Goal: Find specific page/section: Find specific page/section

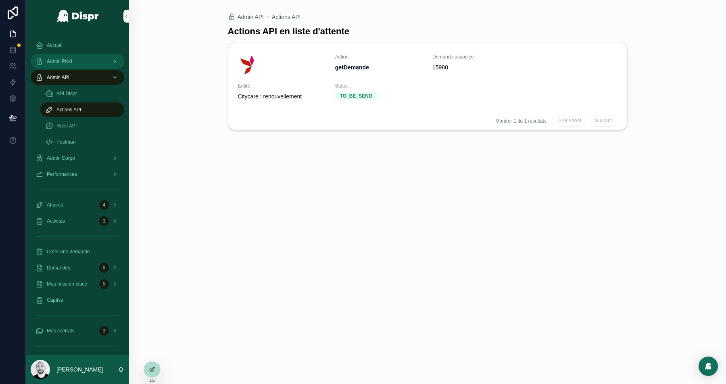
click at [47, 60] on span "Admin Prod" at bounding box center [59, 61] width 25 height 6
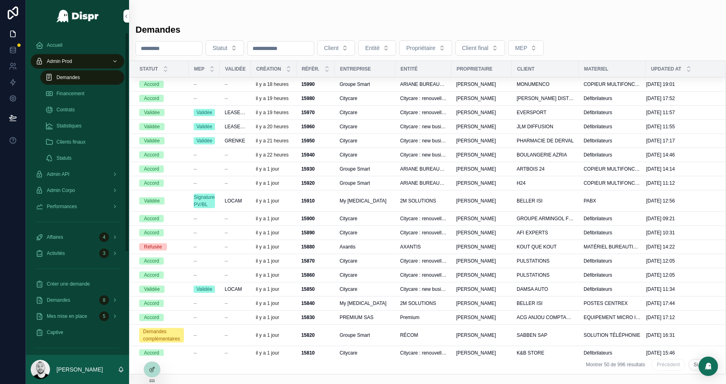
click at [152, 46] on input "scrollable content" at bounding box center [169, 48] width 66 height 11
paste input "****"
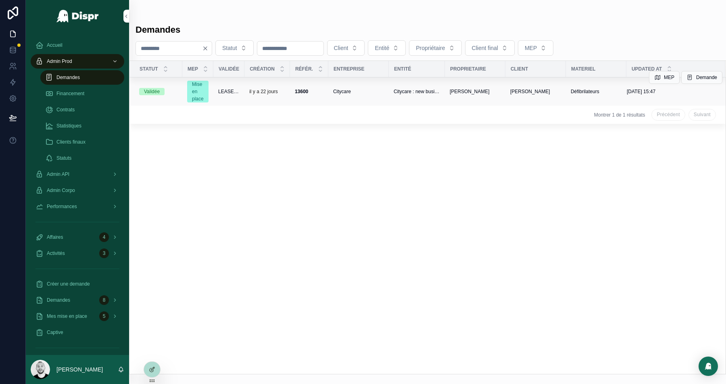
type input "****"
click at [322, 84] on td "13600 13600" at bounding box center [309, 91] width 38 height 29
click at [322, 88] on div "13600 13600" at bounding box center [309, 91] width 29 height 6
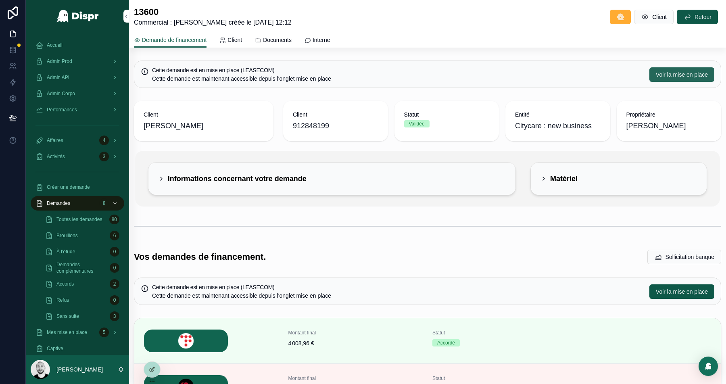
click at [660, 76] on span "Voir la mise en place" at bounding box center [682, 75] width 52 height 8
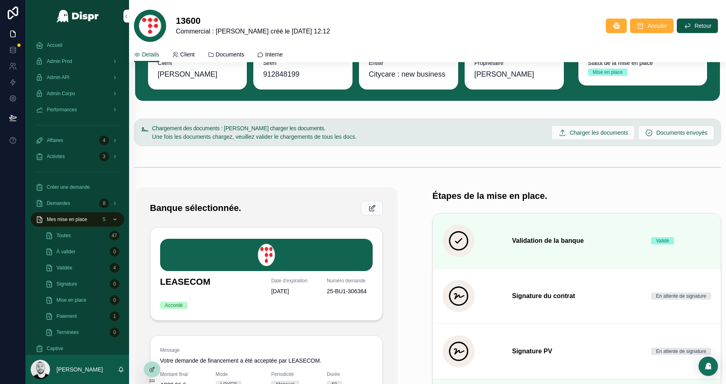
scroll to position [128, 0]
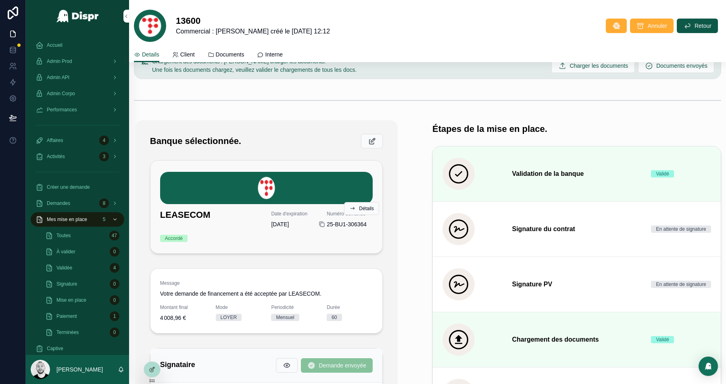
click at [323, 224] on icon "scrollable content" at bounding box center [322, 224] width 6 height 6
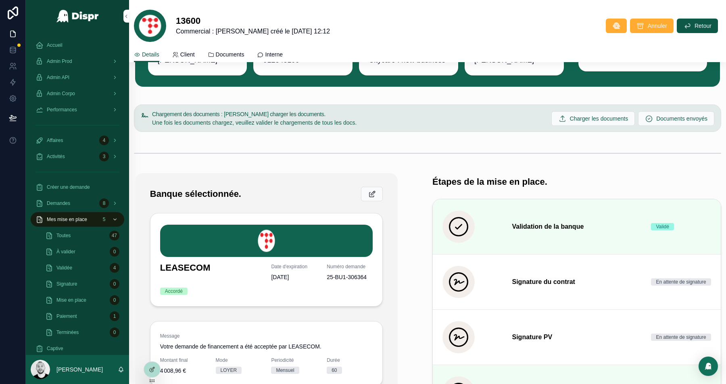
scroll to position [0, 0]
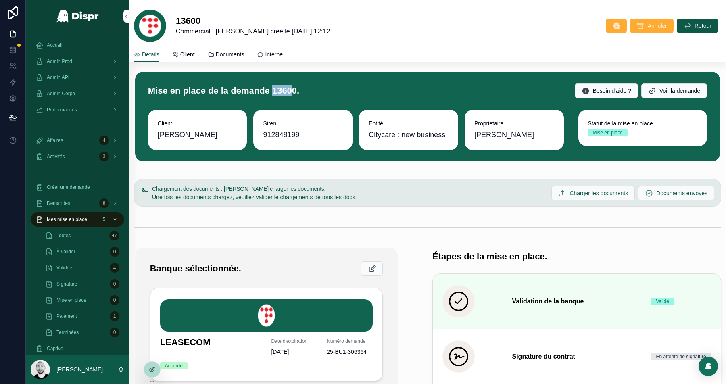
drag, startPoint x: 308, startPoint y: 91, endPoint x: 289, endPoint y: 90, distance: 19.4
click at [289, 90] on h1 "Mise en place de la demande 13600." at bounding box center [223, 90] width 151 height 11
copy h1 "1360"
